Goal: Task Accomplishment & Management: Use online tool/utility

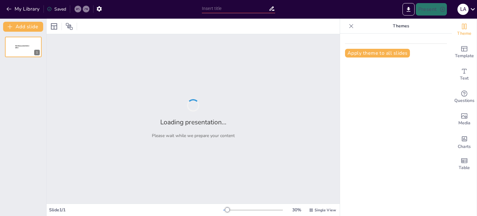
type input "Shotcrete empleando relave neutralizado para soporte de excavaciones temporales"
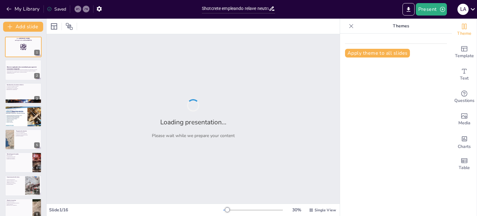
checkbox input "true"
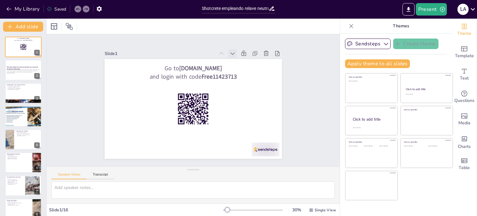
click at [230, 52] on icon at bounding box center [233, 53] width 6 height 6
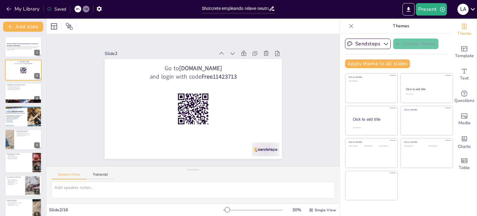
click at [230, 52] on icon at bounding box center [233, 53] width 6 height 6
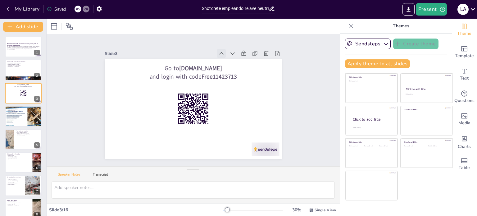
click at [219, 50] on icon at bounding box center [222, 53] width 6 height 6
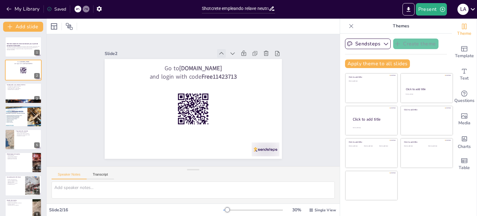
click at [219, 50] on icon at bounding box center [222, 53] width 6 height 6
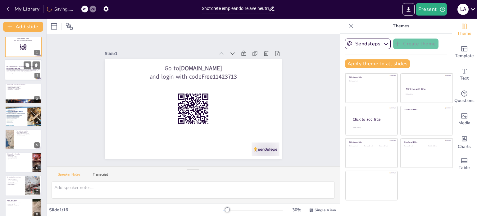
click at [7, 69] on p "Esta presentación aborda la elaboración de shotcrete utilizando relave neutrali…" at bounding box center [24, 70] width 34 height 3
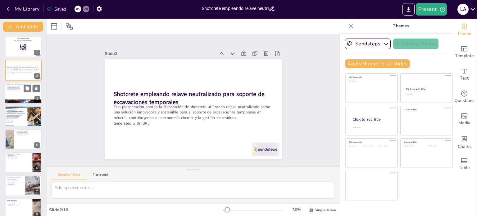
checkbox input "true"
click at [18, 92] on div at bounding box center [23, 93] width 37 height 21
type textarea "Los relaves son los desechos que quedan después de extraer los minerales valios…"
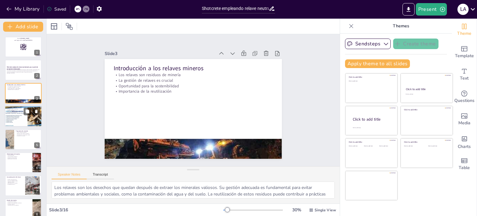
checkbox input "true"
click at [16, 115] on div at bounding box center [23, 116] width 37 height 52
type textarea "La falta de un almacenamiento seguro de los relaves puede resultar en desastres…"
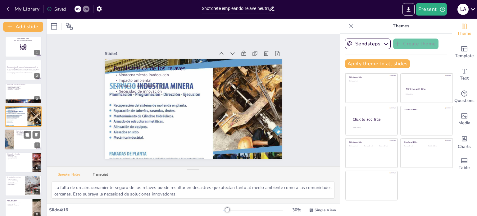
checkbox input "true"
click at [10, 142] on div at bounding box center [9, 139] width 20 height 21
type textarea "La propuesta de utilizar relave polimetálico como insumo en el shotcrete permit…"
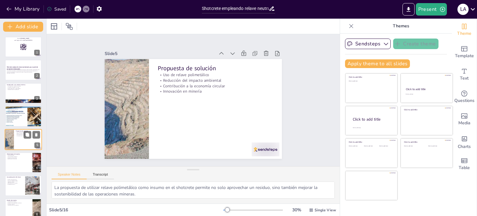
scroll to position [16, 0]
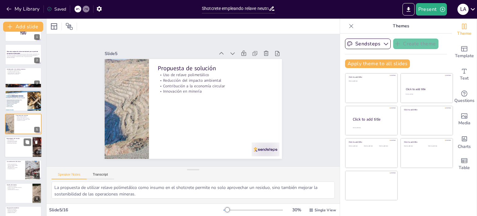
checkbox input "true"
click at [18, 144] on div at bounding box center [23, 146] width 37 height 21
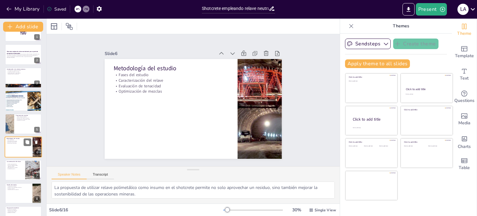
type textarea "La metodología del estudio se estructuró en cinco fases, cada una enfocada en u…"
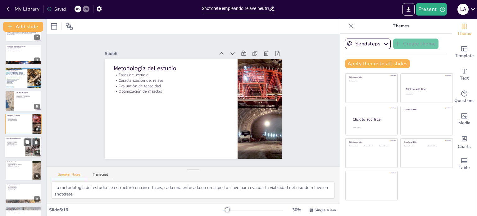
checkbox input "true"
click at [16, 150] on div at bounding box center [23, 147] width 37 height 21
type textarea "El análisis granulométrico permite conocer la distribución de tamaños de partíc…"
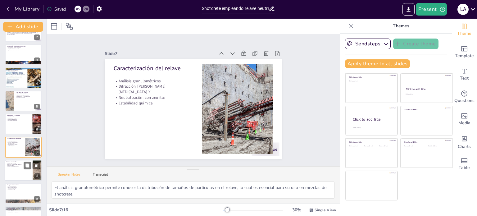
scroll to position [62, 0]
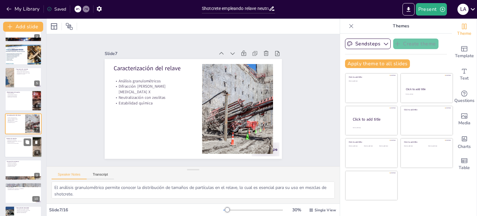
checkbox input "true"
click at [19, 146] on div at bounding box center [23, 146] width 37 height 21
type textarea "Las diferentes proporciones de relave en las mezclas de shotcrete permiten eval…"
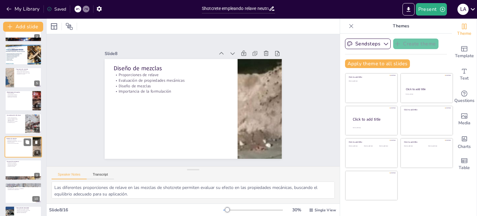
scroll to position [85, 0]
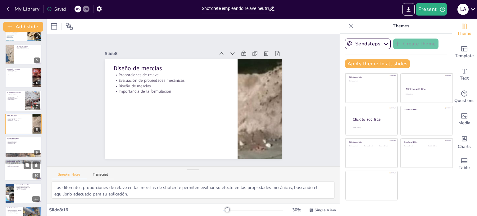
checkbox input "true"
click at [11, 169] on div at bounding box center [23, 170] width 37 height 21
type textarea "La variación en el contenido de microsílice permite mejorar la resistencia del …"
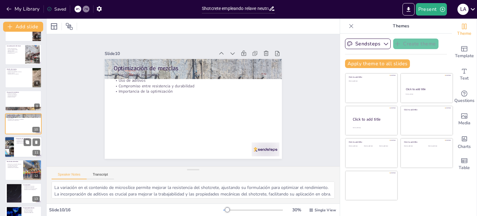
checkbox input "true"
click at [15, 144] on div at bounding box center [23, 146] width 37 height 21
type textarea "La incorporación de fibras sintéticas en el shotcrete mejora su tenacidad, lo q…"
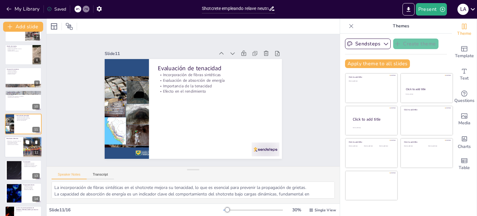
checkbox input "true"
click at [17, 150] on div at bounding box center [23, 146] width 37 height 21
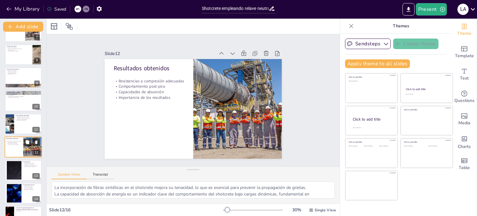
type textarea "Los resultados de resistencia a compresión muestran que las mezclas de shotcret…"
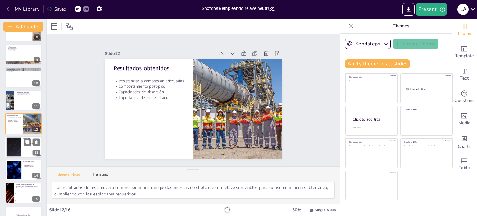
checkbox input "true"
click at [16, 148] on div at bounding box center [14, 146] width 34 height 19
type textarea "La viabilidad del uso de relave polimetálico en shotcrete abre nuevas oportunid…"
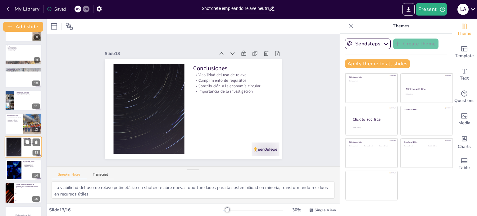
scroll to position [193, 0]
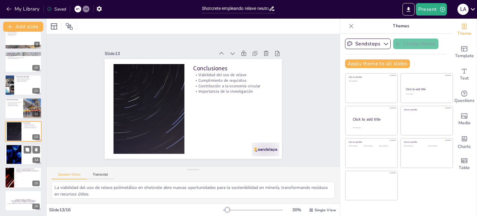
checkbox input "true"
click at [16, 155] on div at bounding box center [14, 154] width 34 height 19
type textarea "La investigación continua es fundamental para asegurar que el uso de relave en …"
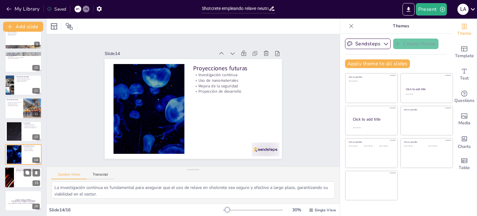
checkbox input "true"
click at [22, 175] on li "10%" at bounding box center [28, 175] width 28 height 4
type textarea "La respuesta correcta es 30%, como se mencionó en la diapositiva "Resultados ob…"
checkbox input "true"
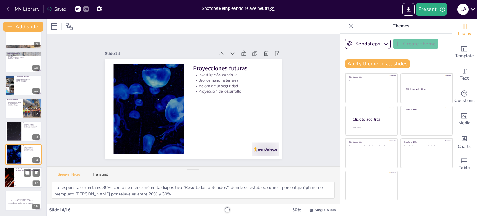
checkbox input "true"
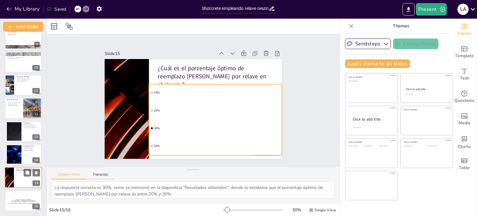
checkbox input "true"
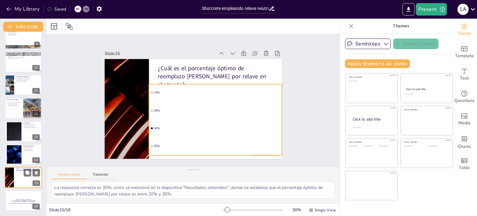
checkbox input "true"
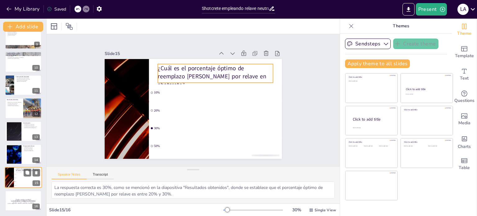
checkbox input "true"
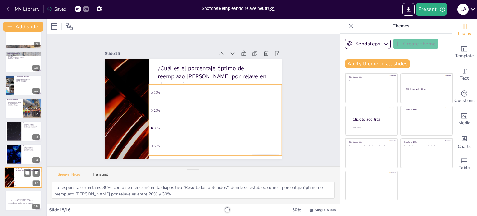
checkbox input "true"
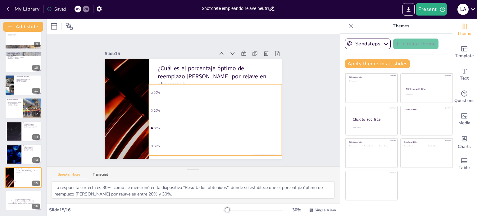
checkbox input "true"
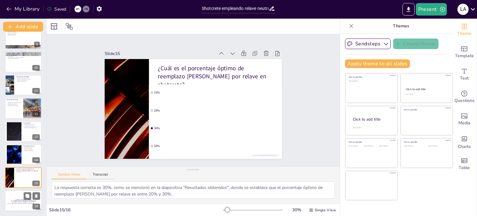
checkbox input "true"
click at [15, 197] on div at bounding box center [23, 200] width 37 height 21
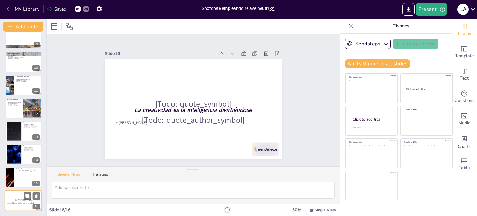
scroll to position [193, 0]
checkbox input "true"
